Goal: Navigation & Orientation: Go to known website

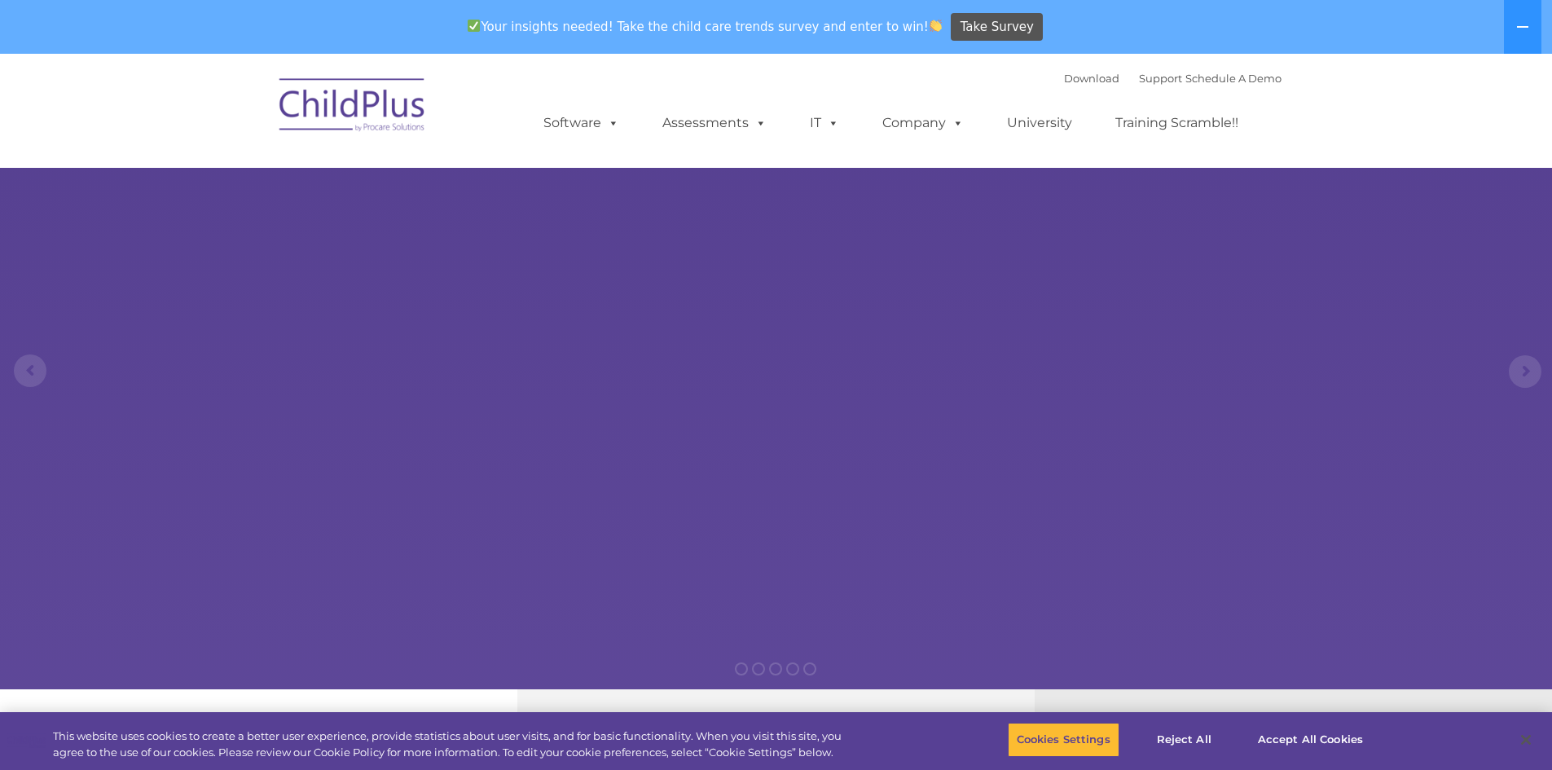
select select "MEDIUM"
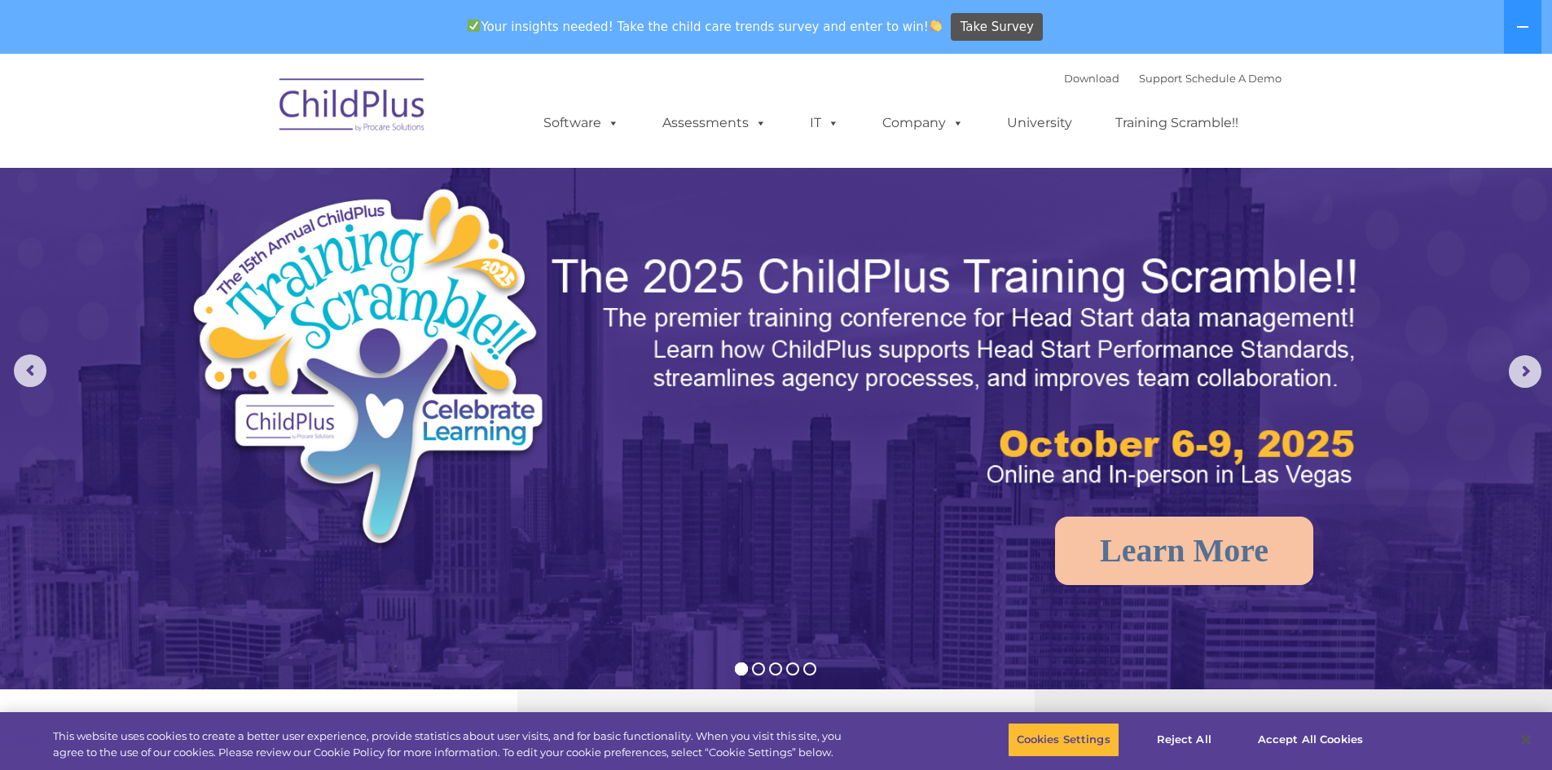
click at [365, 108] on img at bounding box center [352, 107] width 163 height 81
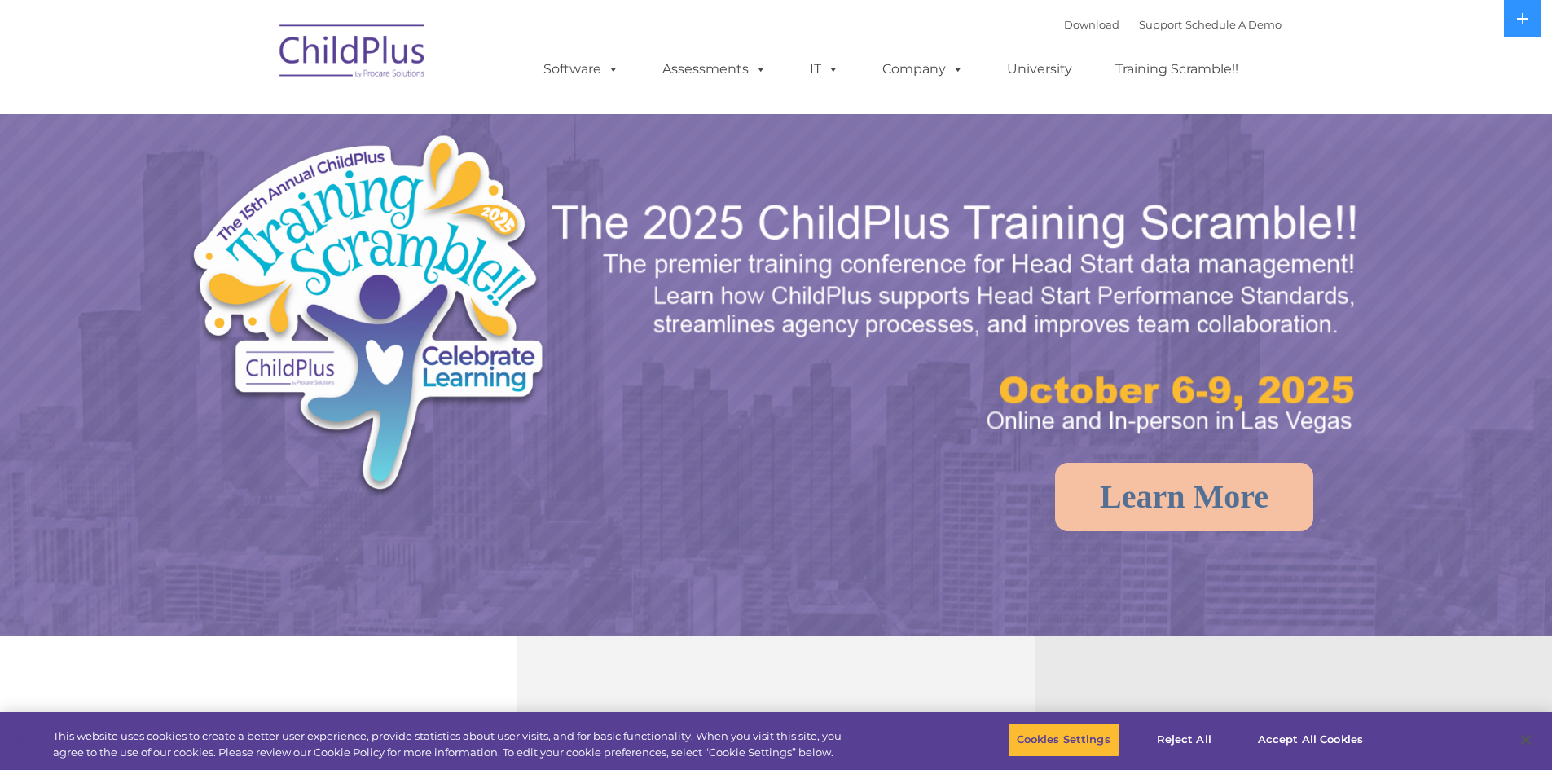
select select "MEDIUM"
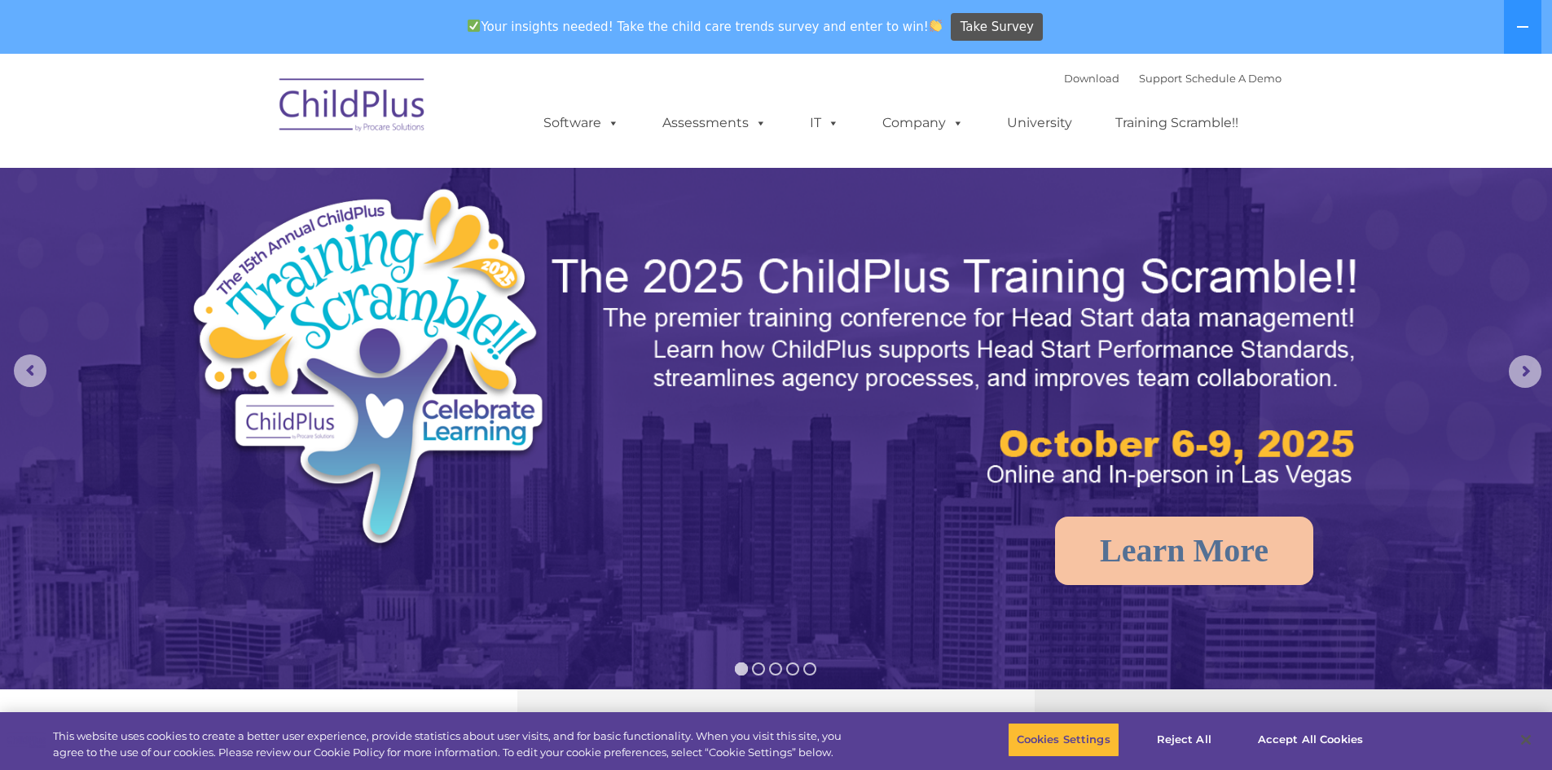
click at [366, 108] on img at bounding box center [352, 107] width 163 height 81
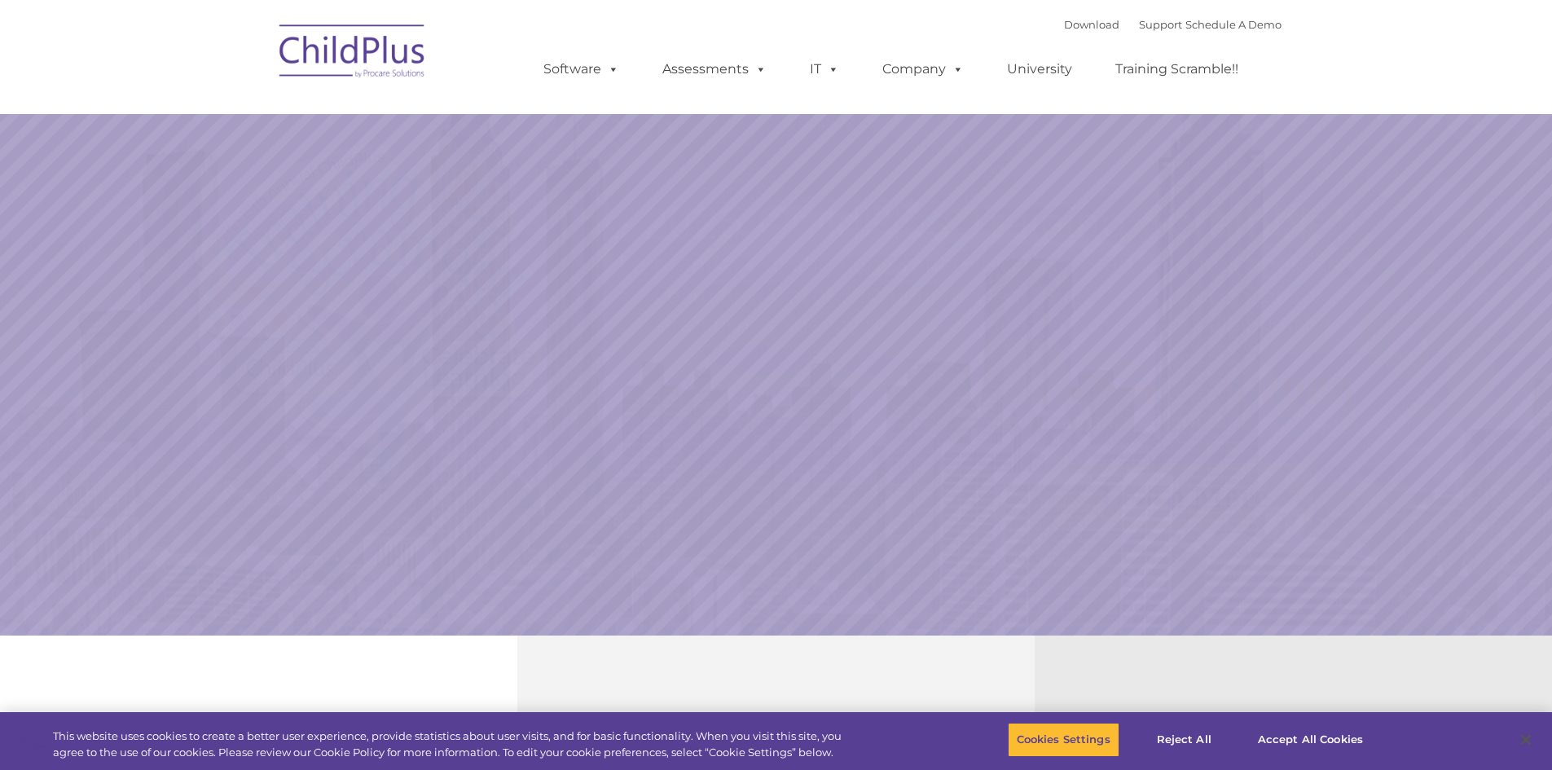
select select "MEDIUM"
